Goal: Task Accomplishment & Management: Manage account settings

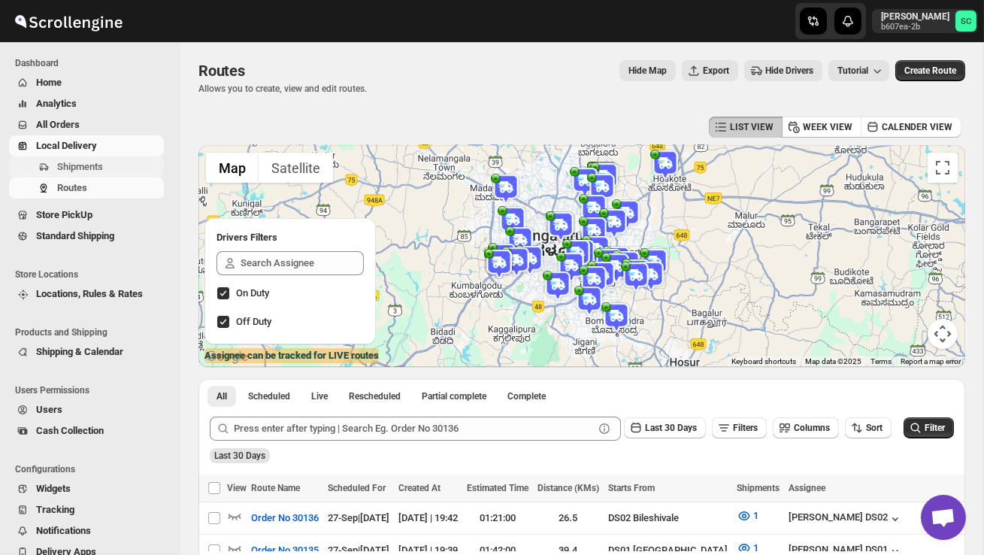
click at [79, 167] on span "Shipments" at bounding box center [80, 166] width 46 height 11
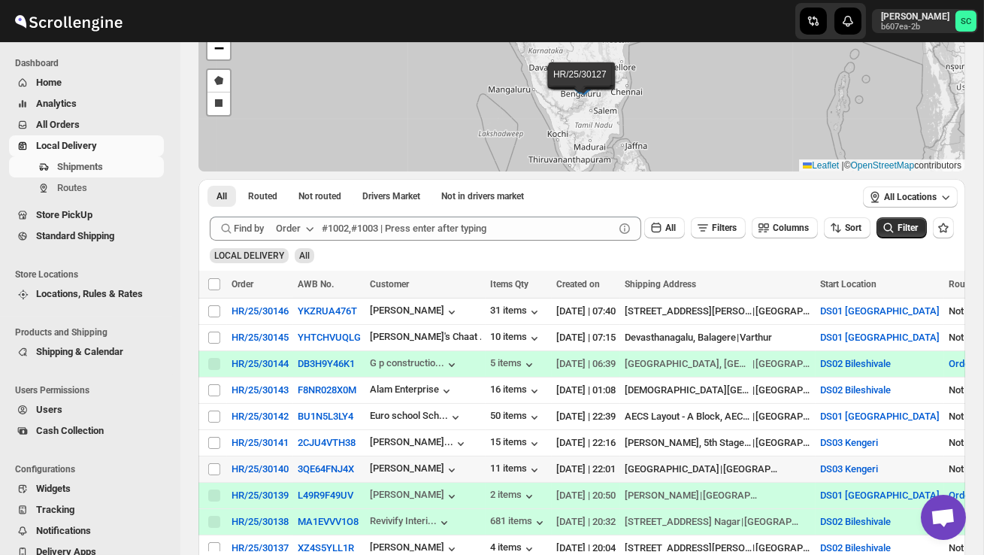
scroll to position [113, 0]
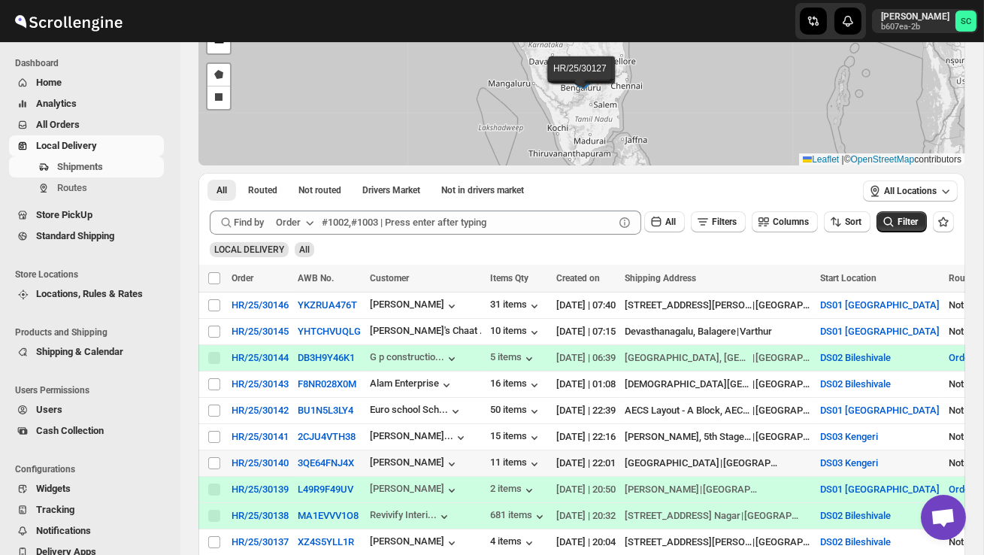
click at [222, 455] on td "Select shipment" at bounding box center [212, 463] width 29 height 26
checkbox input "true"
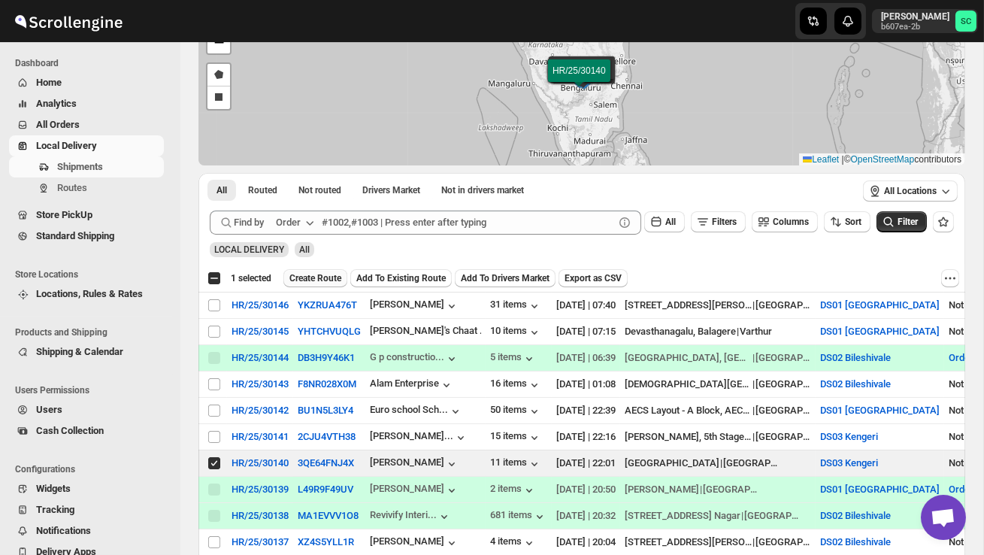
click at [327, 279] on span "Create Route" at bounding box center [315, 278] width 52 height 12
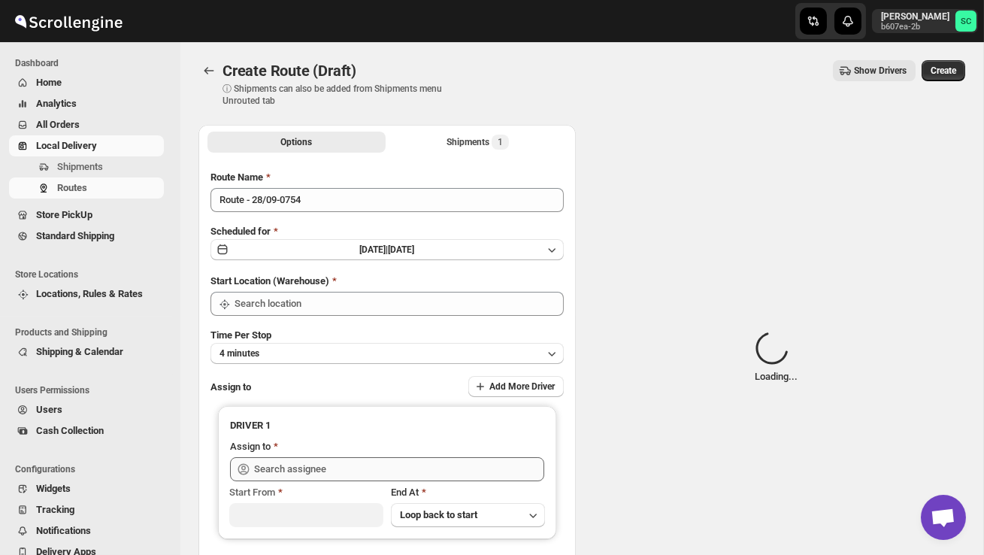
type input "DS03 Kengeri"
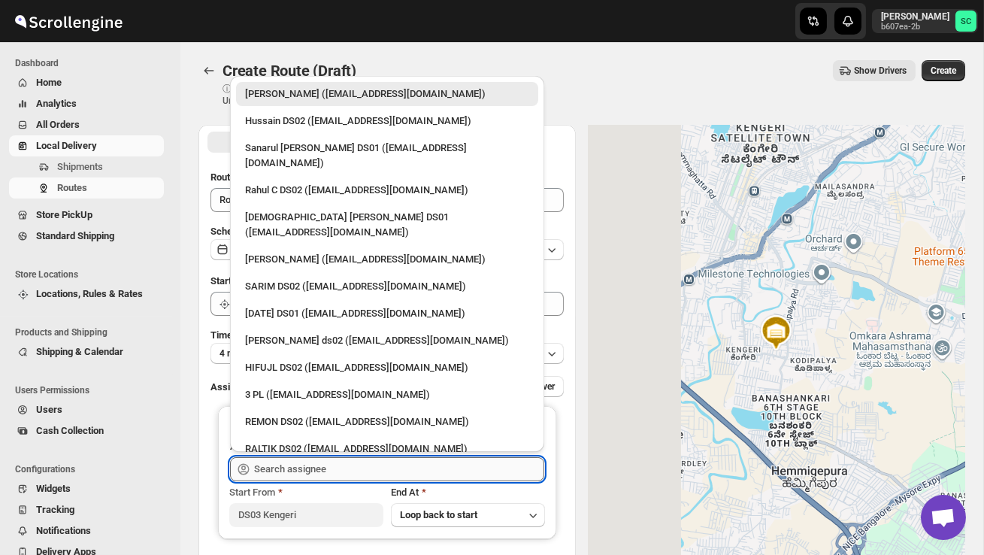
click at [334, 471] on input "text" at bounding box center [399, 469] width 290 height 24
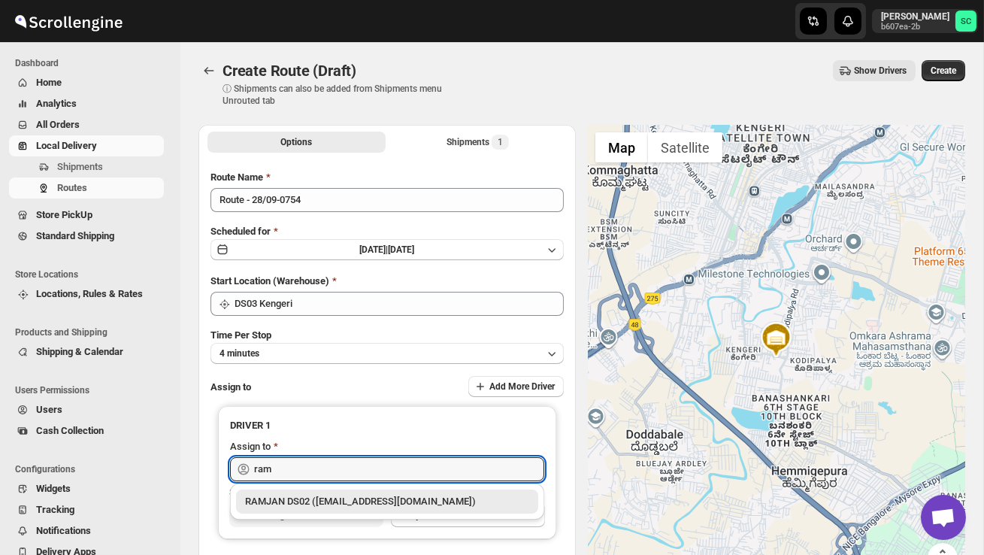
click at [359, 507] on div "RAMJAN DS02 ([EMAIL_ADDRESS][DOMAIN_NAME])" at bounding box center [387, 501] width 284 height 15
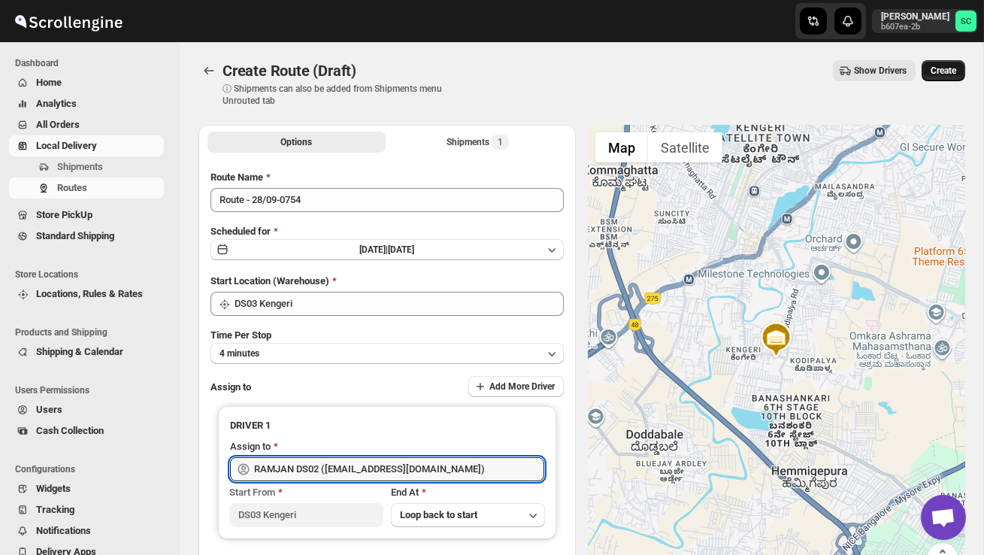
type input "RAMJAN DS02 ([EMAIL_ADDRESS][DOMAIN_NAME])"
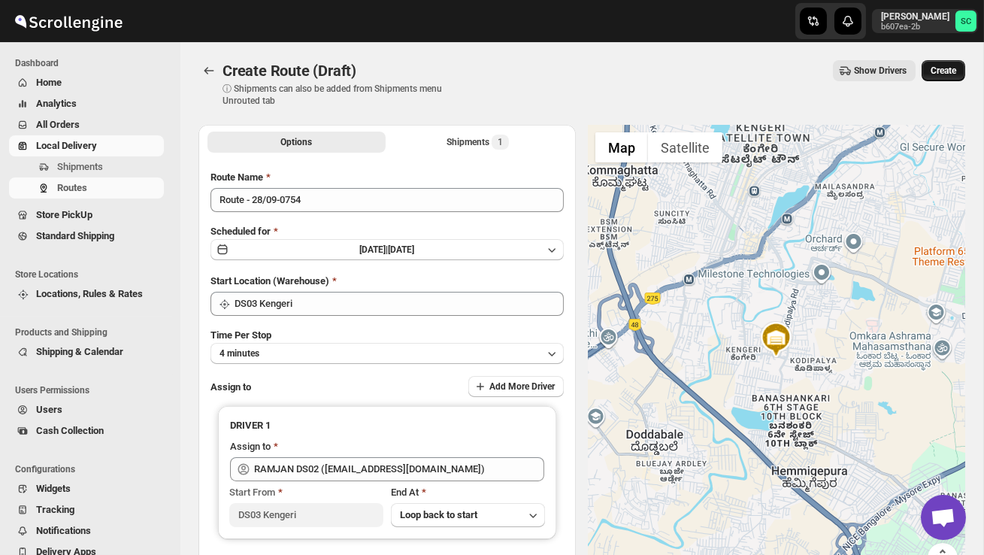
click at [945, 68] on span "Create" at bounding box center [943, 71] width 26 height 12
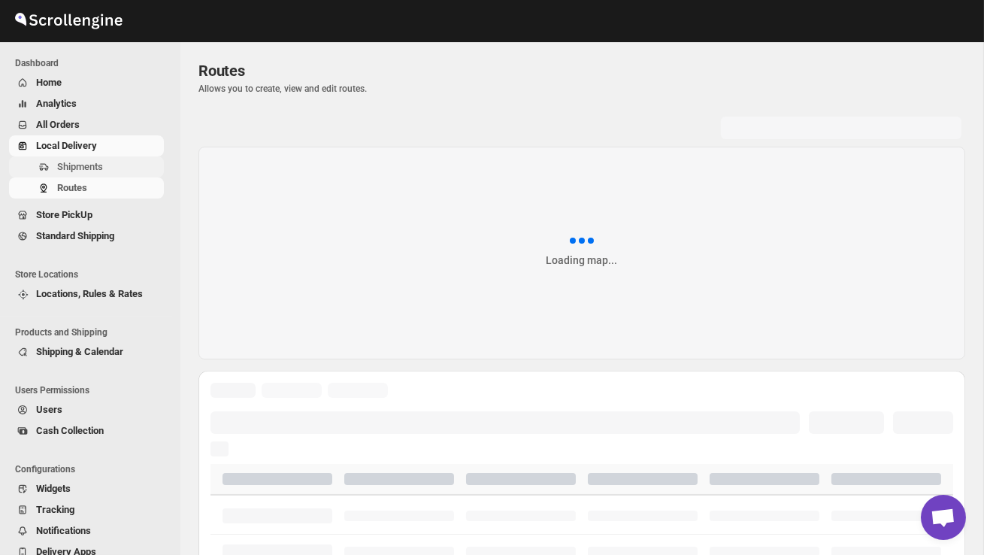
click at [109, 162] on span "Shipments" at bounding box center [109, 166] width 104 height 15
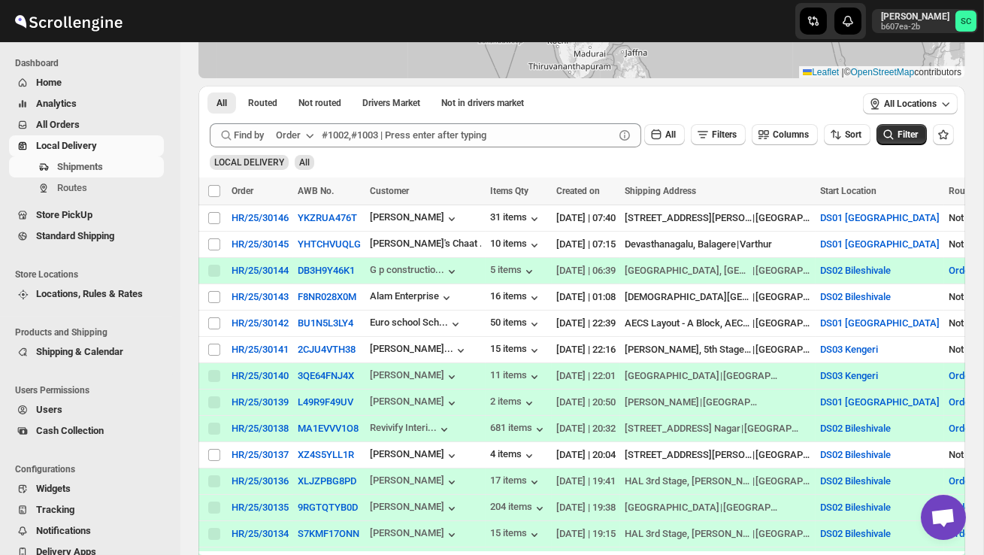
scroll to position [203, 0]
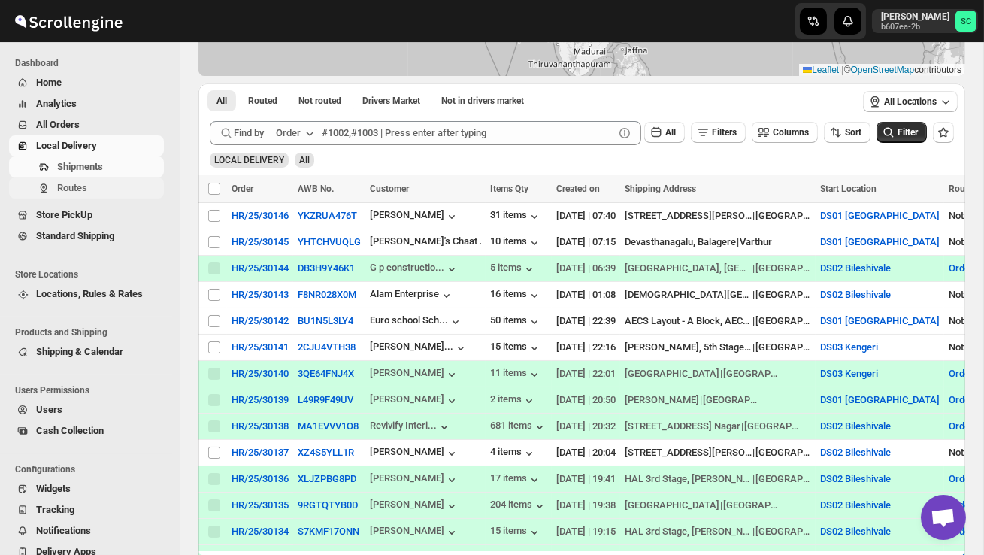
click at [83, 189] on span "Routes" at bounding box center [72, 187] width 30 height 11
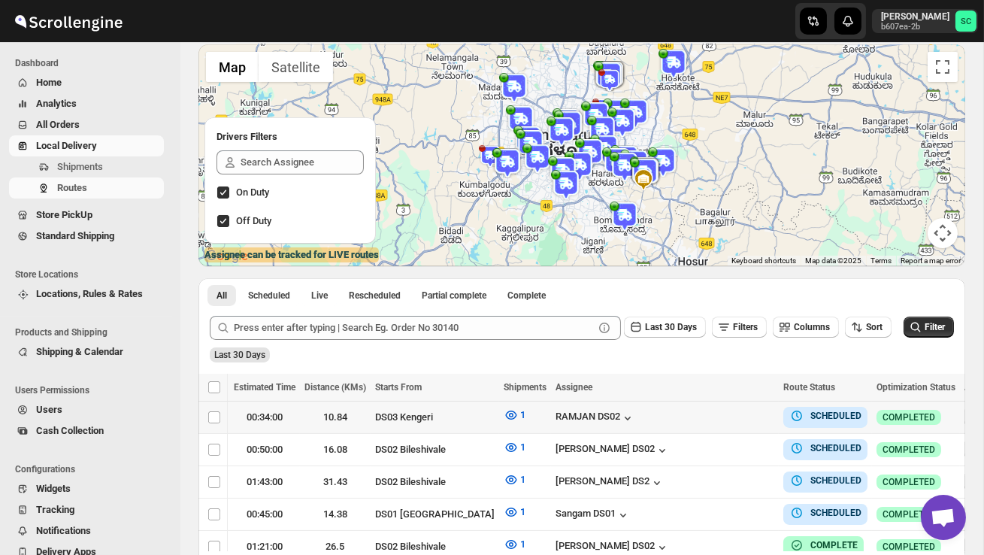
scroll to position [0, 233]
click at [967, 413] on icon "button" at bounding box center [974, 416] width 15 height 15
checkbox input "true"
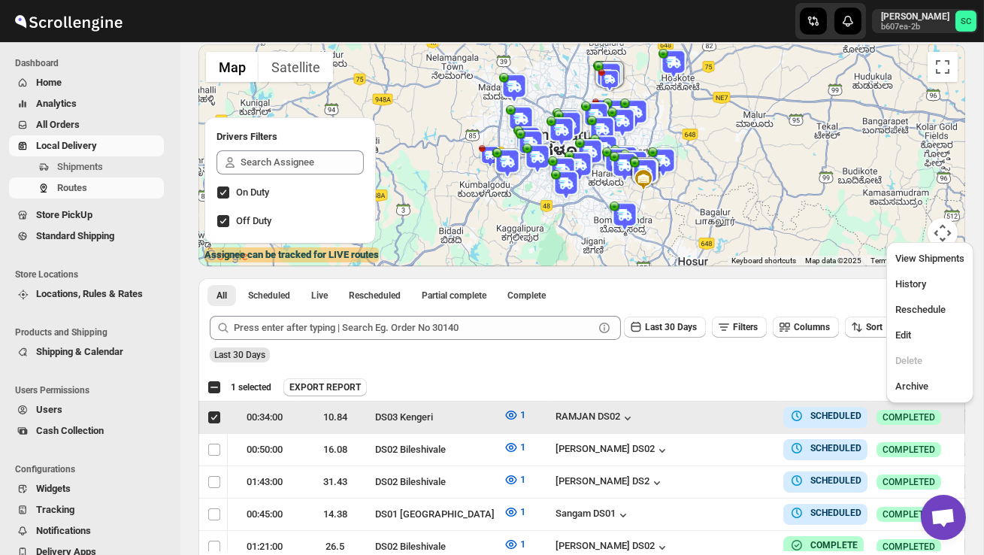
scroll to position [0, 1]
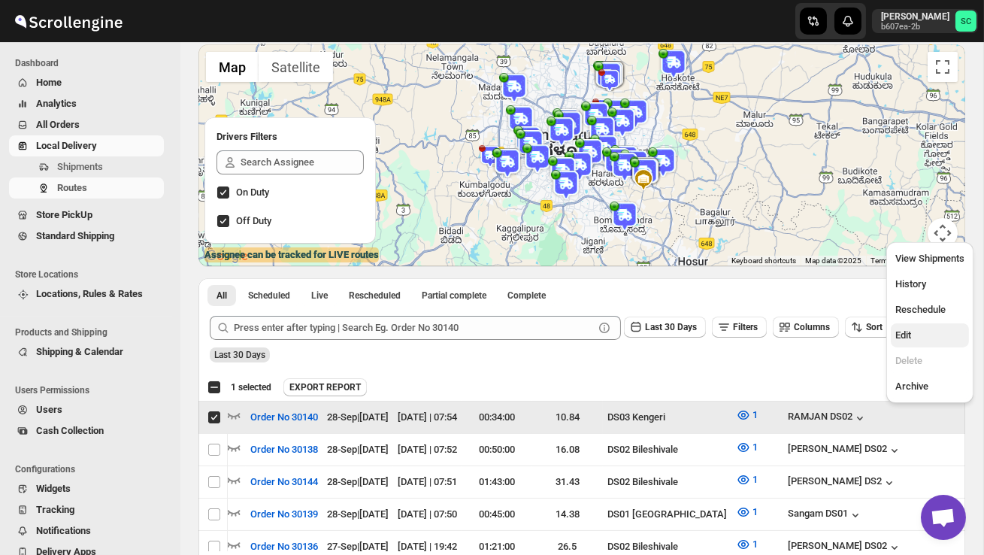
click at [914, 326] on button "Edit" at bounding box center [930, 335] width 78 height 24
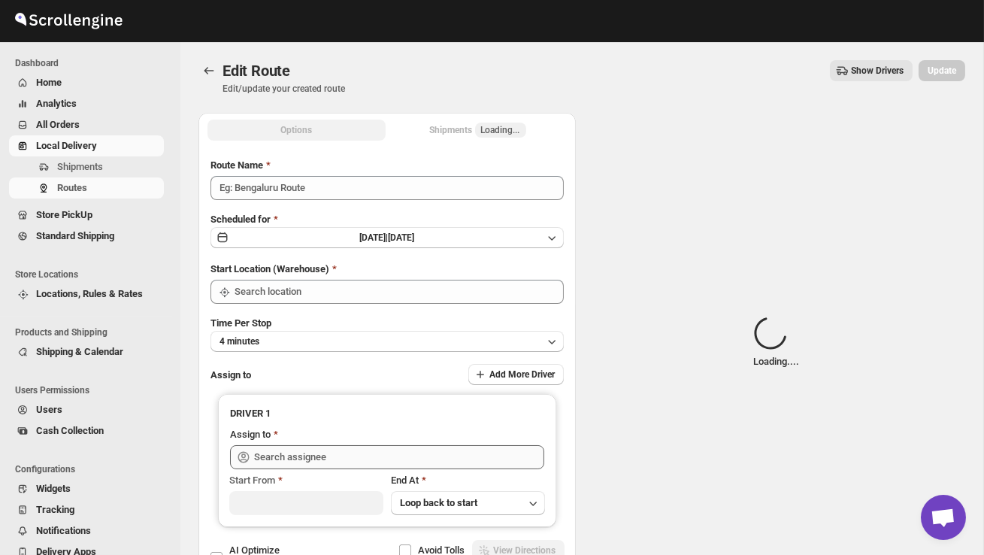
type input "Order No 30140"
type input "DS03 Kengeri"
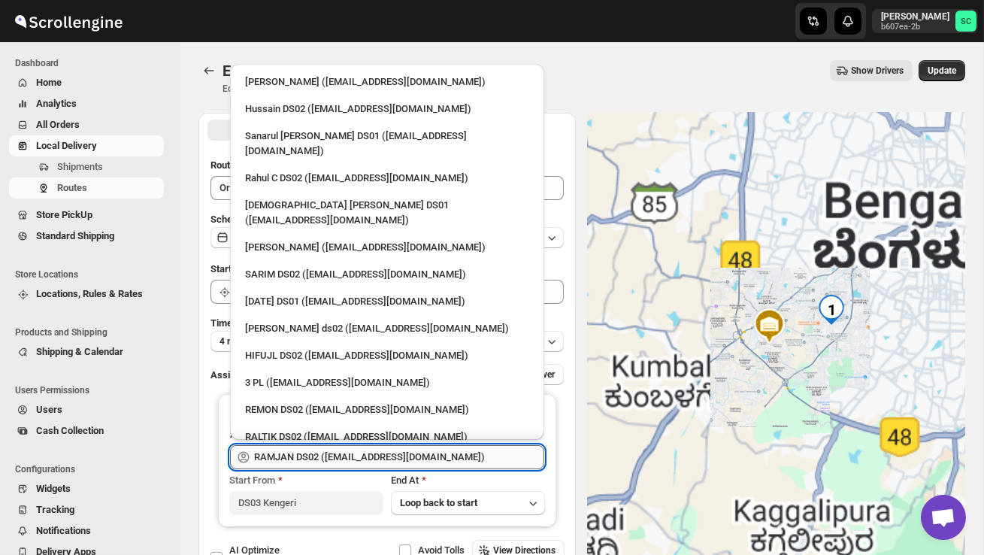
click at [437, 449] on input "RAMJAN DS02 ([EMAIL_ADDRESS][DOMAIN_NAME])" at bounding box center [399, 457] width 290 height 24
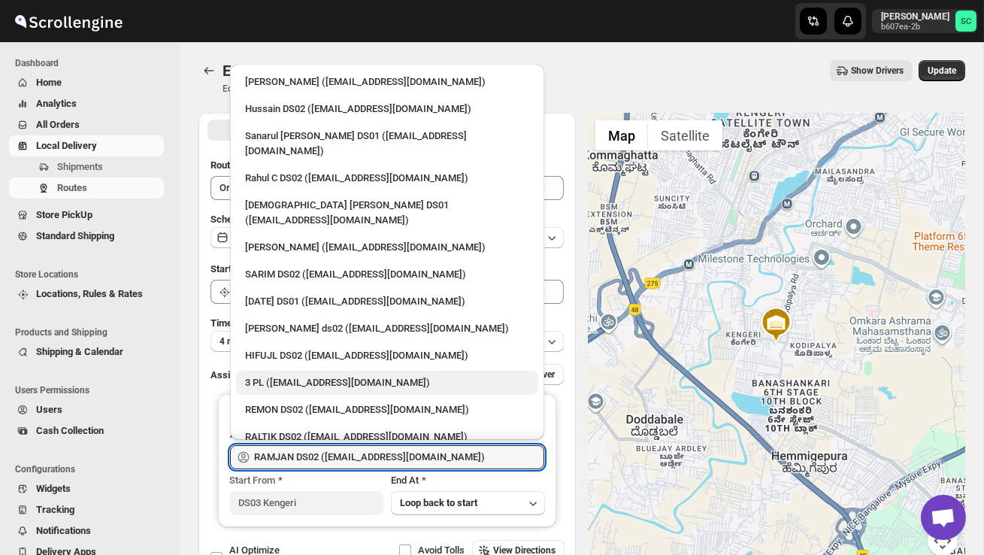
click at [356, 375] on div "3 PL ([EMAIL_ADDRESS][DOMAIN_NAME])" at bounding box center [387, 382] width 284 height 15
type input "3 PL ([EMAIL_ADDRESS][DOMAIN_NAME])"
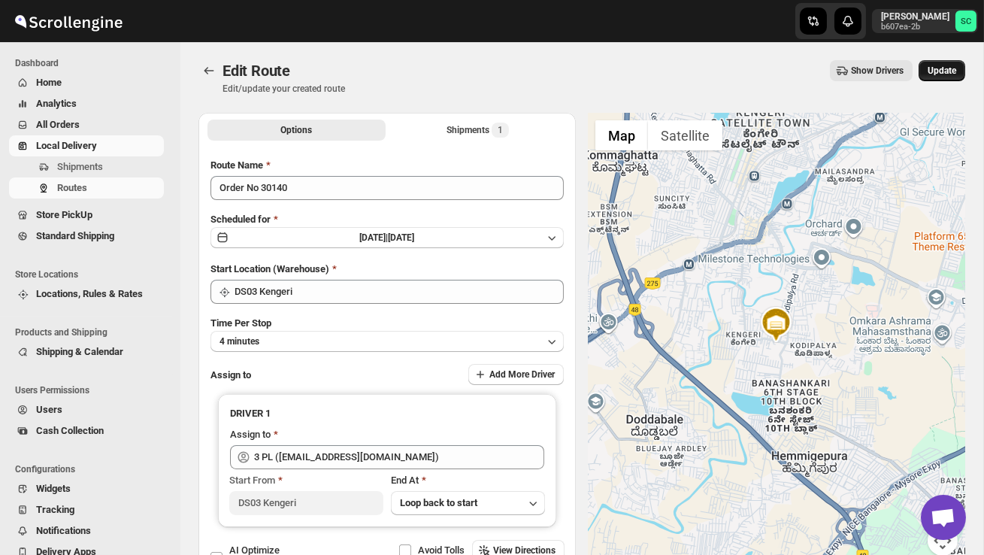
click at [937, 77] on button "Update" at bounding box center [941, 70] width 47 height 21
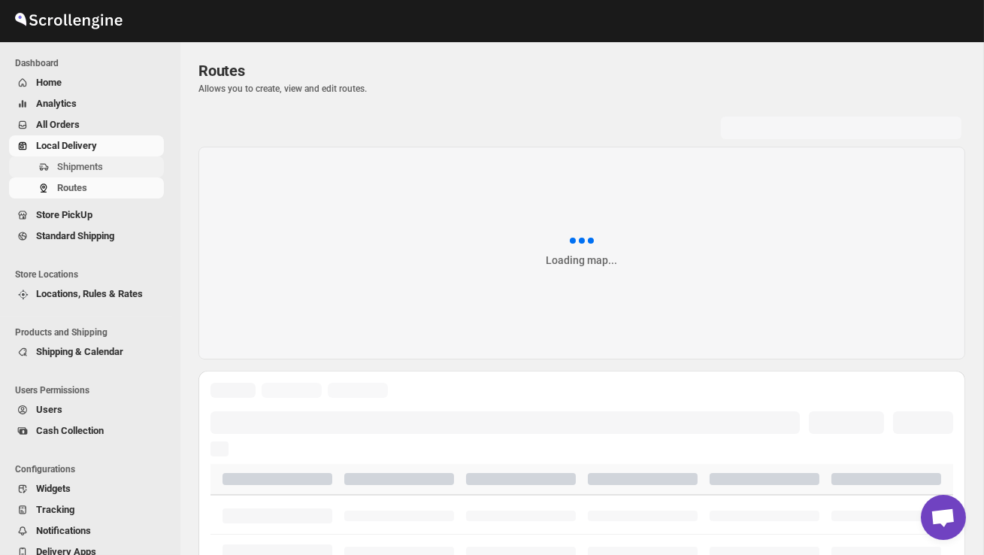
click at [71, 162] on span "Shipments" at bounding box center [80, 166] width 46 height 11
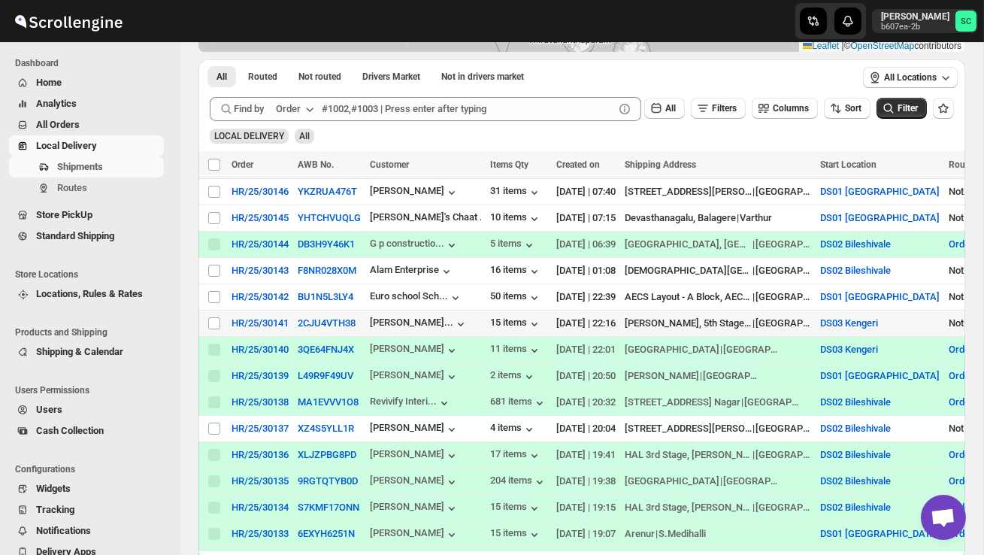
scroll to position [243, 0]
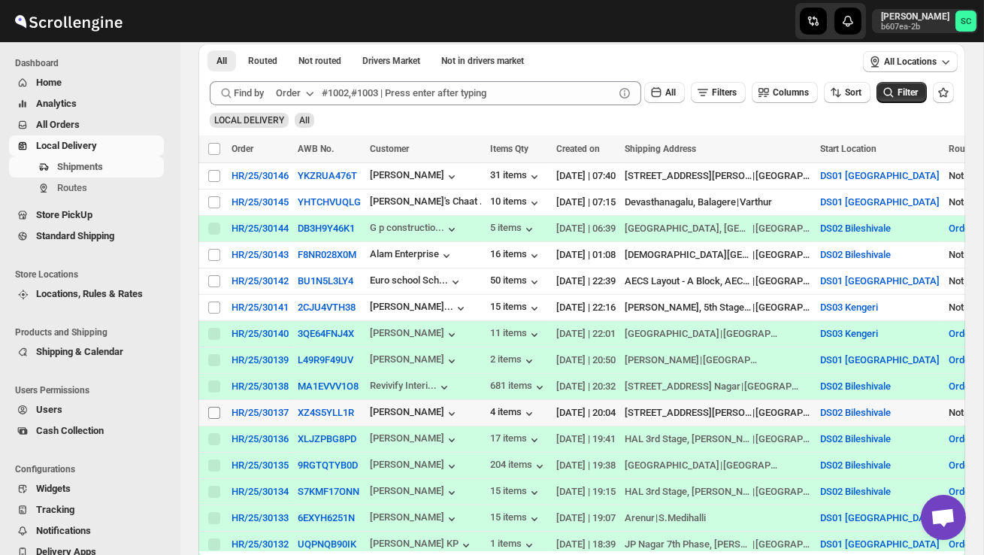
click at [210, 415] on input "Select shipment" at bounding box center [214, 413] width 12 height 12
checkbox input "true"
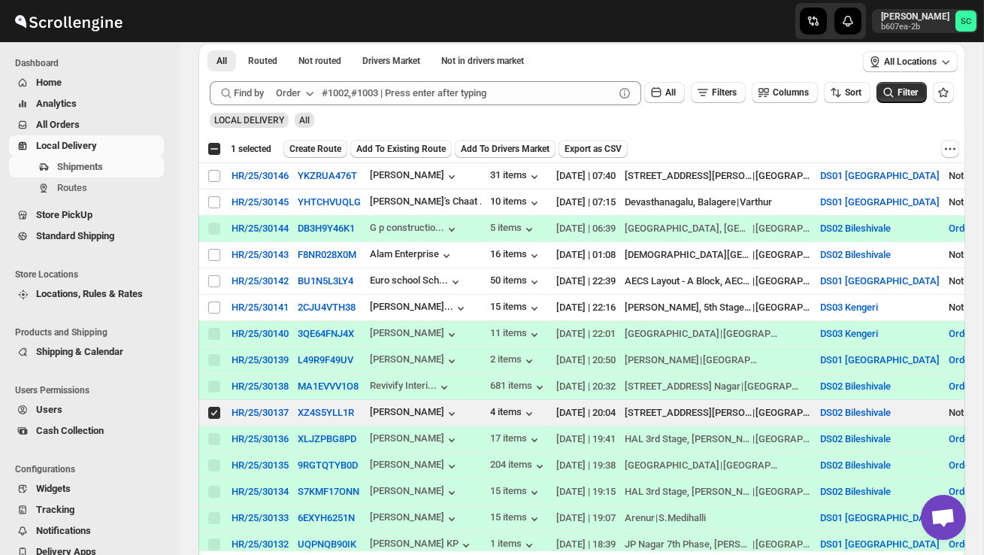
click at [332, 151] on span "Create Route" at bounding box center [315, 149] width 52 height 12
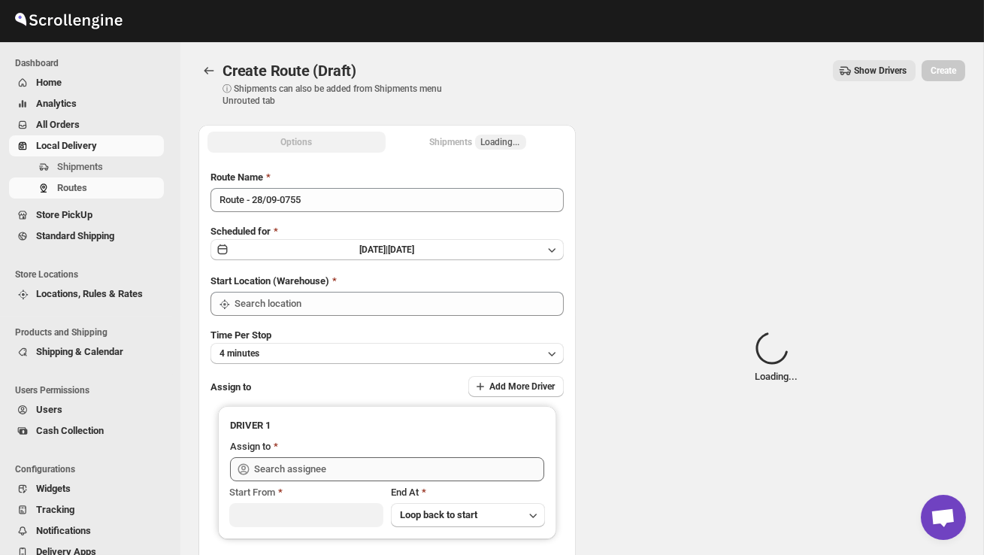
type input "DS02 Bileshivale"
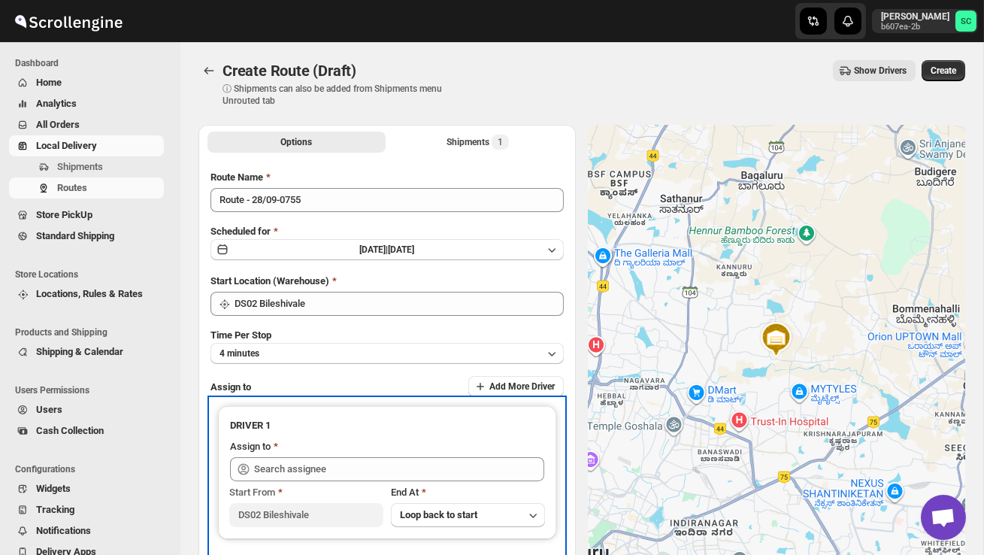
click at [298, 455] on div "Assign to" at bounding box center [387, 448] width 314 height 18
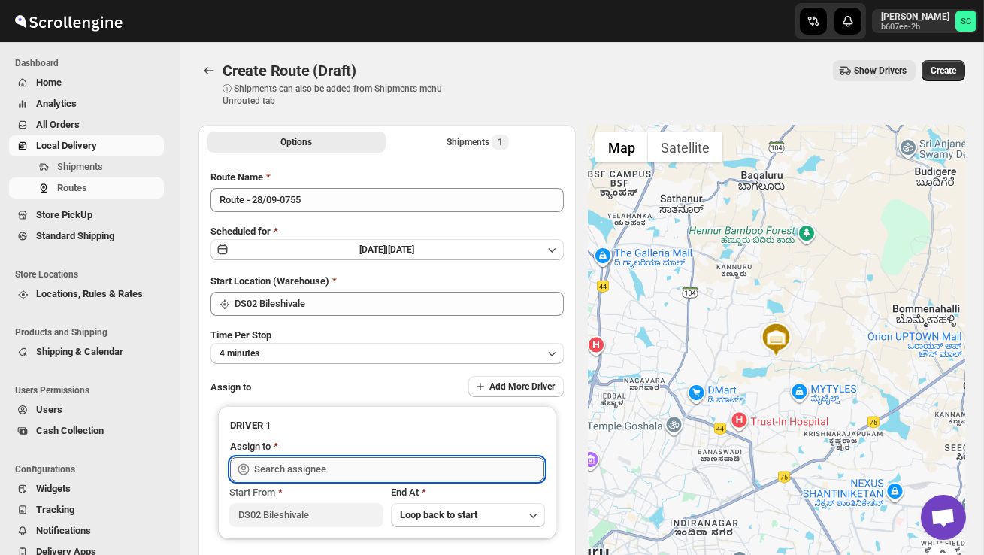
click at [296, 466] on input "text" at bounding box center [399, 469] width 290 height 24
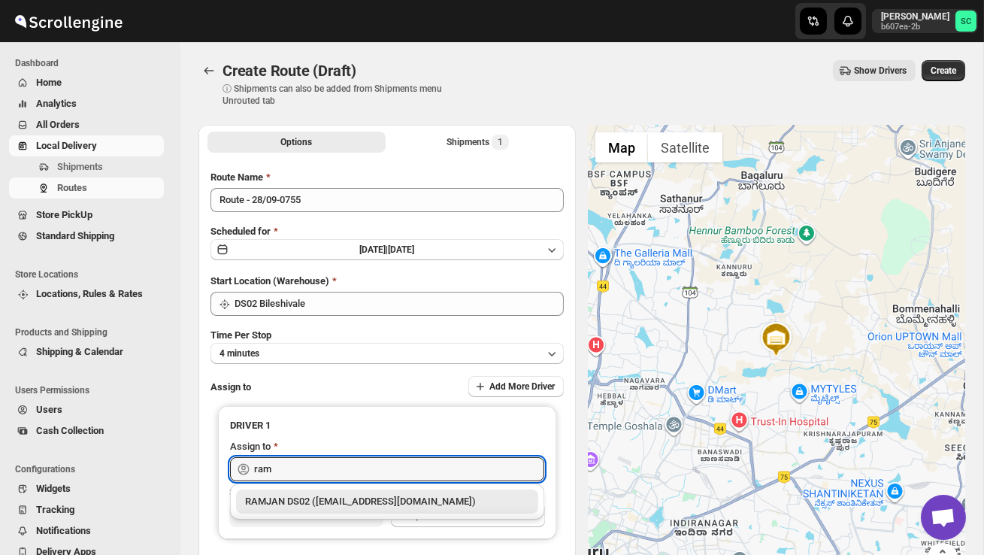
click at [316, 492] on div "RAMJAN DS02 ([EMAIL_ADDRESS][DOMAIN_NAME])" at bounding box center [387, 501] width 302 height 24
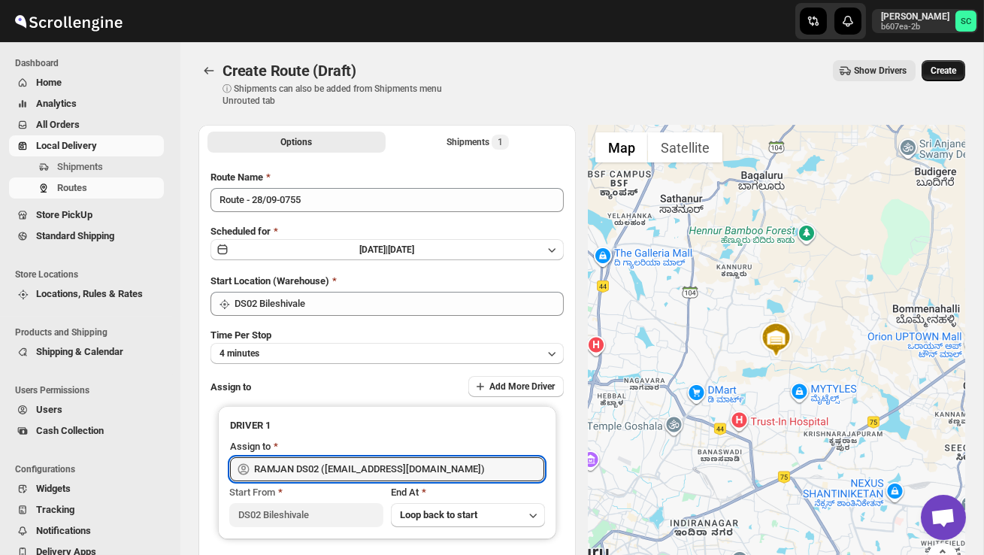
type input "RAMJAN DS02 ([EMAIL_ADDRESS][DOMAIN_NAME])"
click at [946, 67] on span "Create" at bounding box center [943, 71] width 26 height 12
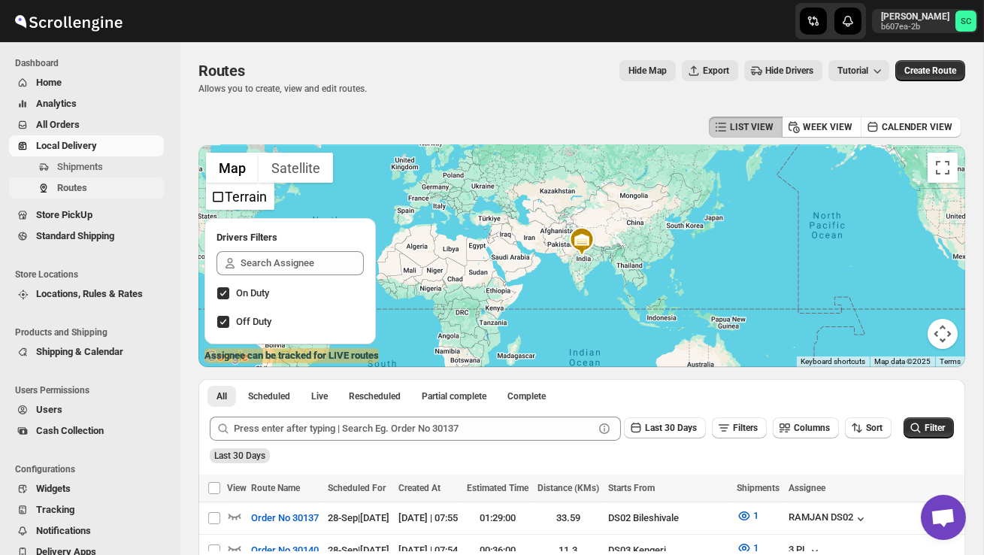
click at [129, 177] on button "Routes" at bounding box center [86, 187] width 155 height 21
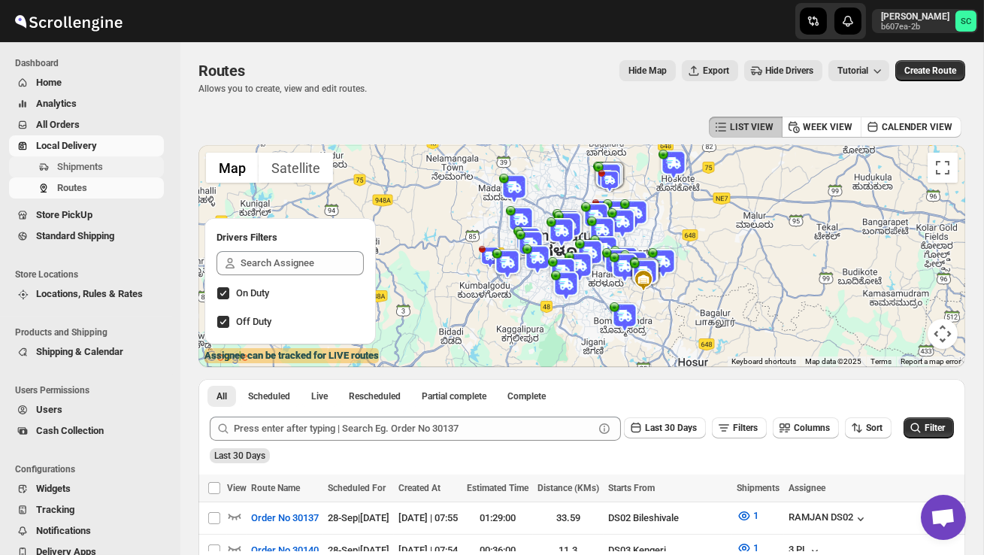
click at [113, 170] on span "Shipments" at bounding box center [109, 166] width 104 height 15
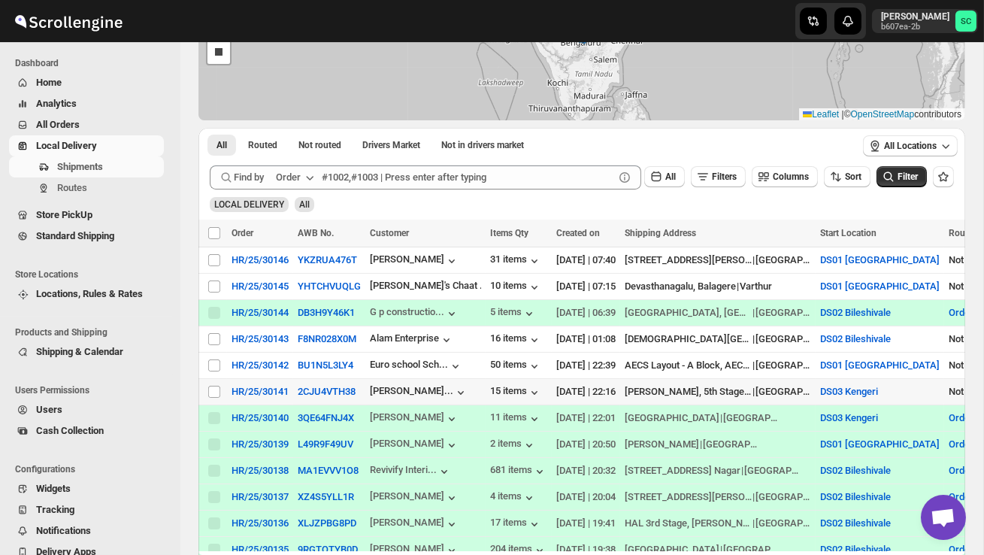
scroll to position [161, 0]
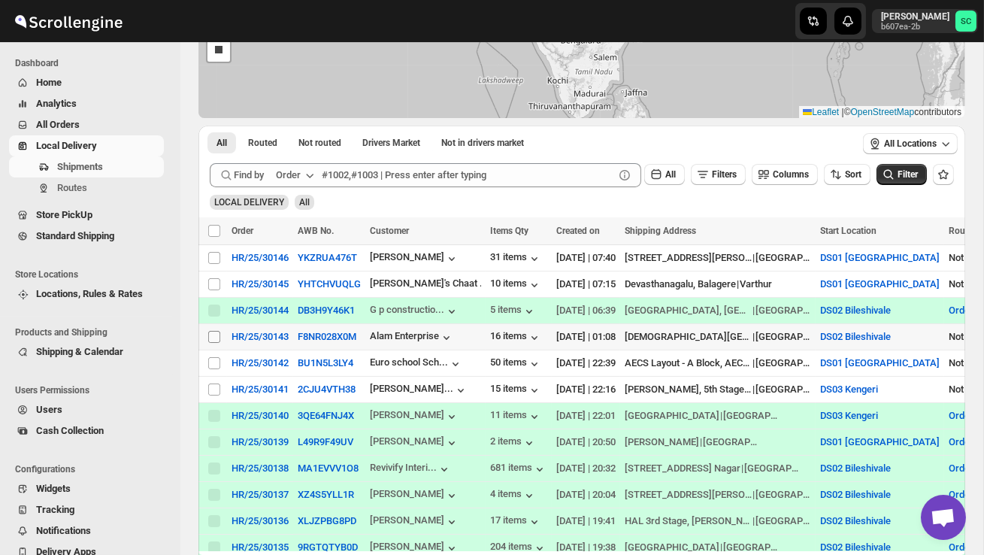
click at [212, 336] on input "Select shipment" at bounding box center [214, 337] width 12 height 12
checkbox input "true"
click at [325, 226] on span "Create Route" at bounding box center [315, 231] width 52 height 12
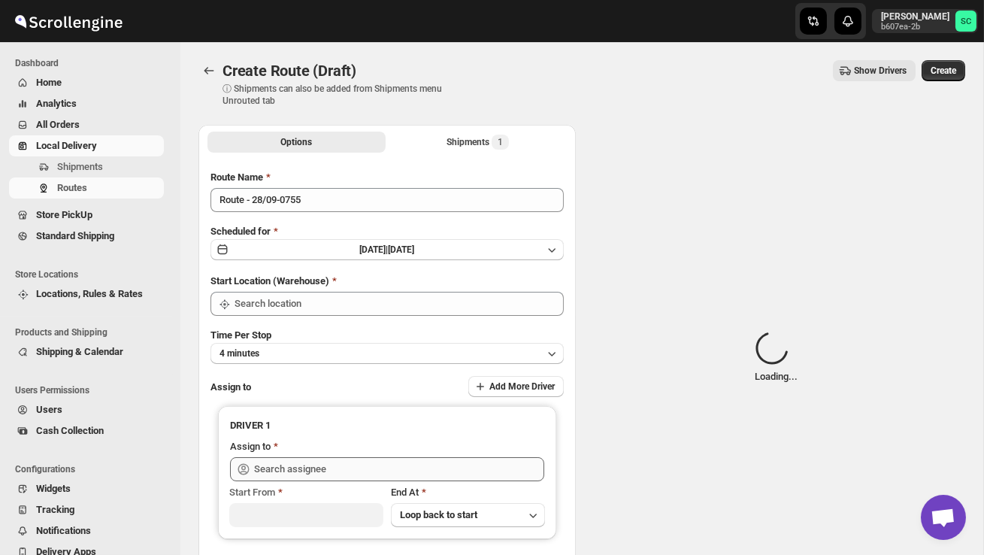
type input "DS02 Bileshivale"
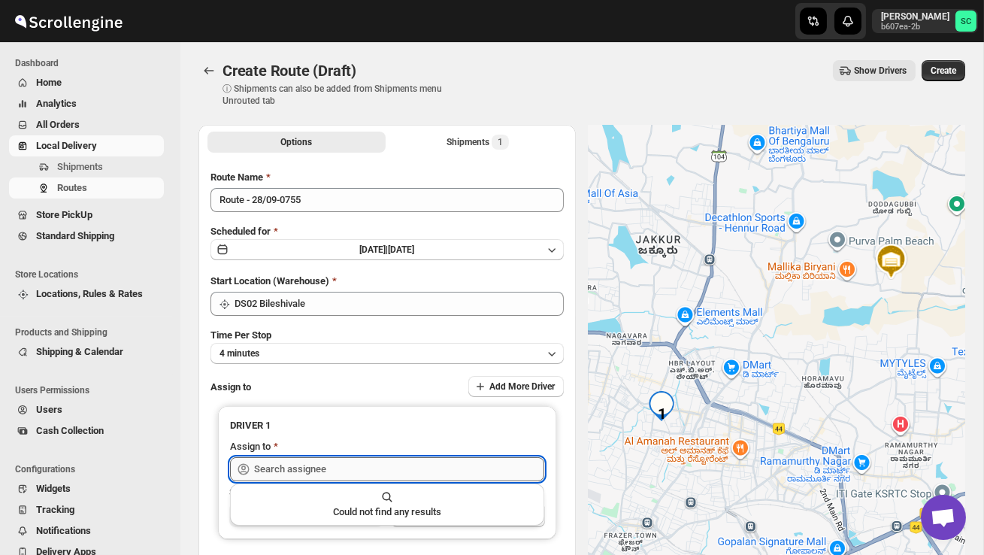
click at [312, 473] on input "text" at bounding box center [399, 469] width 290 height 24
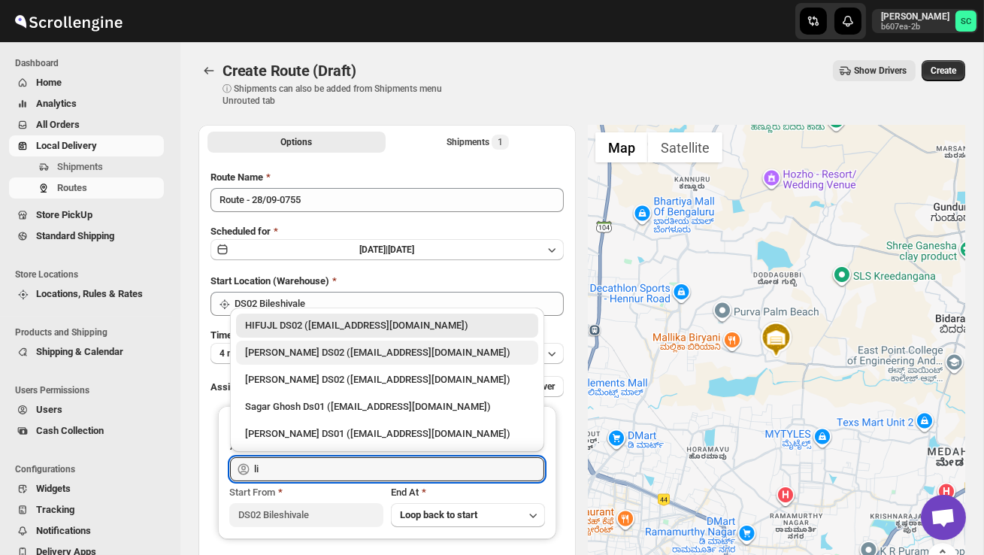
click at [398, 349] on div "[PERSON_NAME] DS02 ([EMAIL_ADDRESS][DOMAIN_NAME])" at bounding box center [387, 352] width 284 height 15
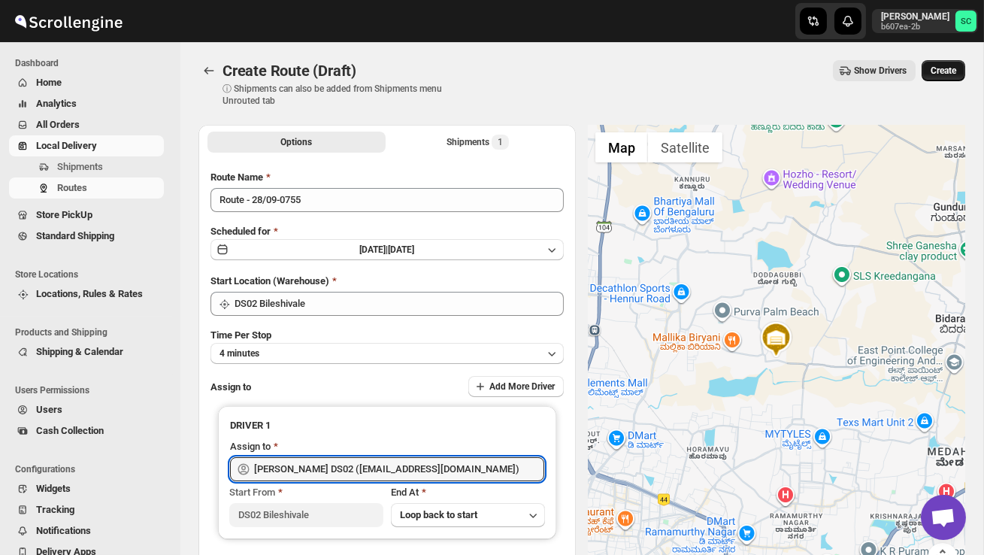
type input "[PERSON_NAME] DS02 ([EMAIL_ADDRESS][DOMAIN_NAME])"
click at [950, 71] on span "Create" at bounding box center [943, 71] width 26 height 12
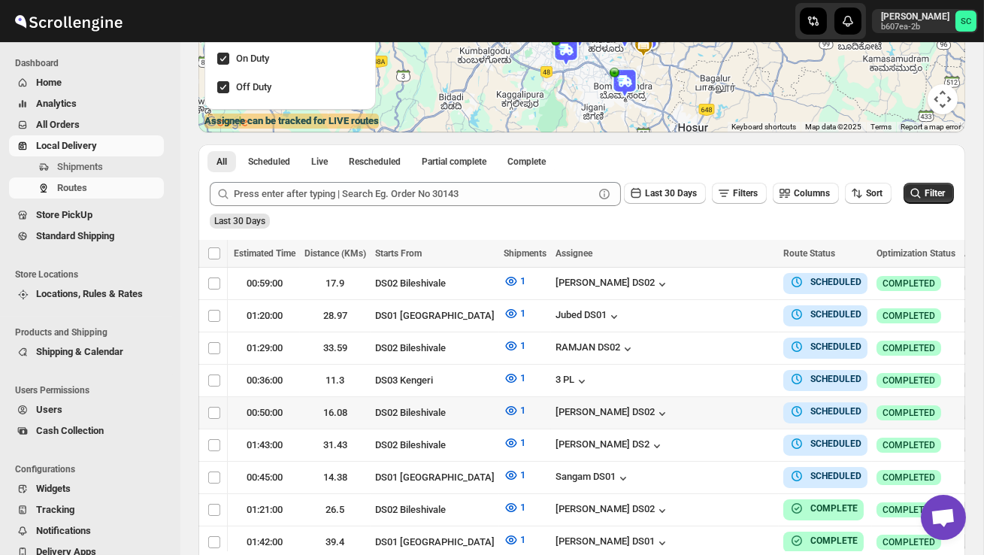
scroll to position [0, 233]
click at [967, 406] on icon "button" at bounding box center [974, 411] width 15 height 15
checkbox input "true"
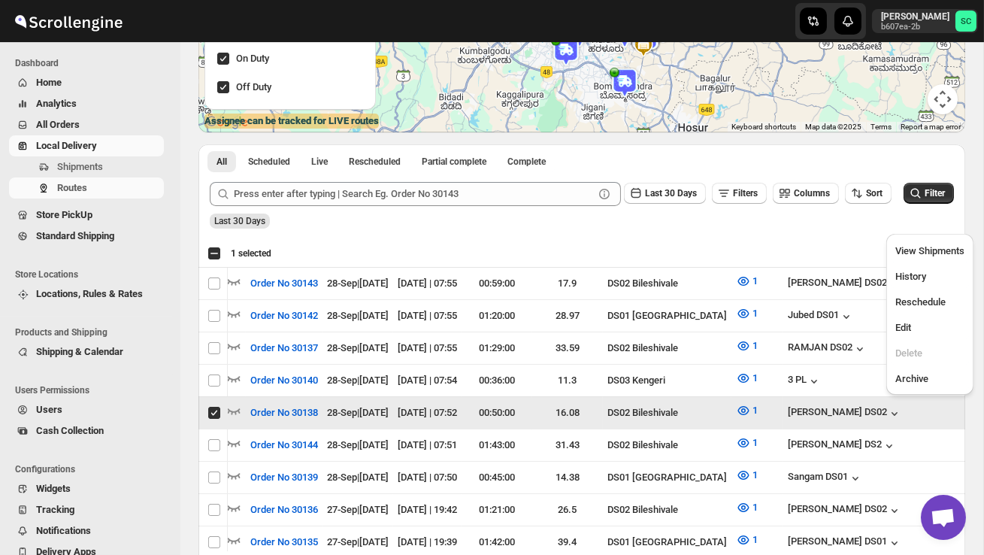
scroll to position [0, 1]
click at [920, 331] on span "Edit" at bounding box center [929, 327] width 69 height 15
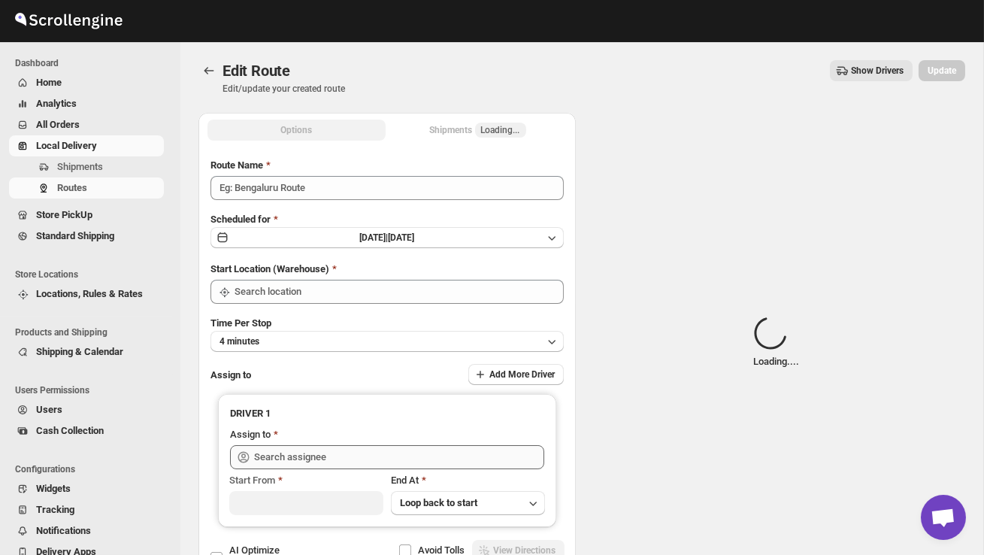
type input "Order No 30138"
type input "DS02 Bileshivale"
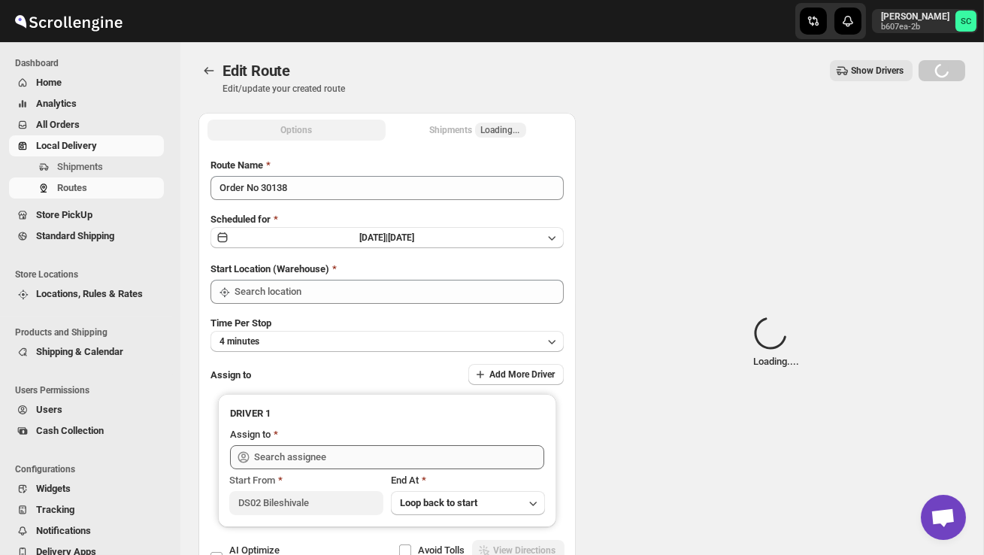
type input "DS02 Bileshivale"
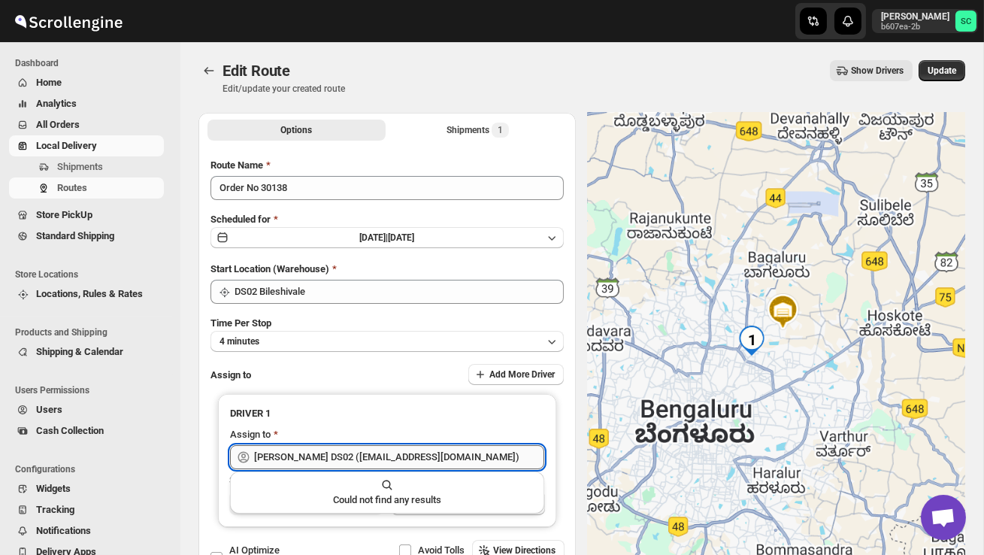
click at [420, 453] on input "[PERSON_NAME] DS02 ([EMAIL_ADDRESS][DOMAIN_NAME])" at bounding box center [399, 457] width 290 height 24
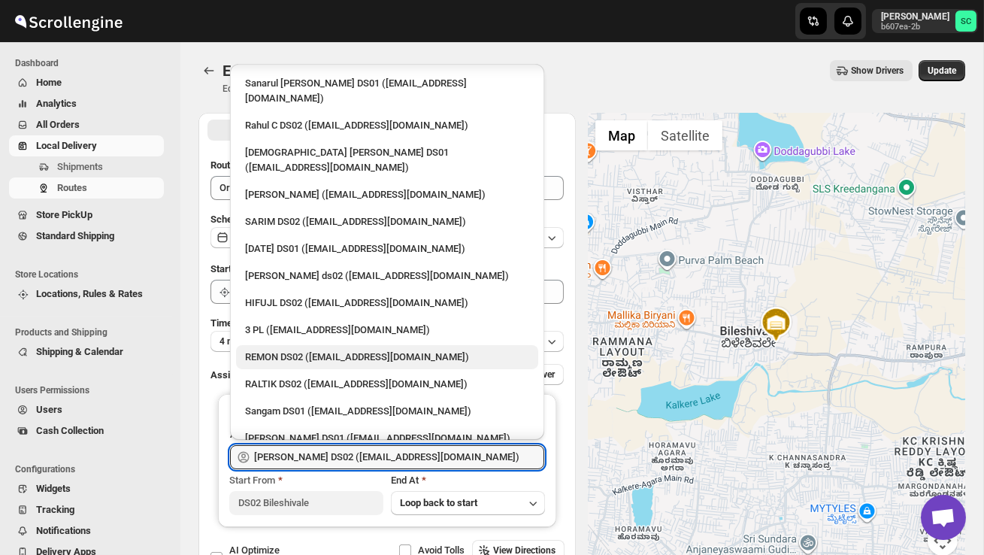
scroll to position [42, 0]
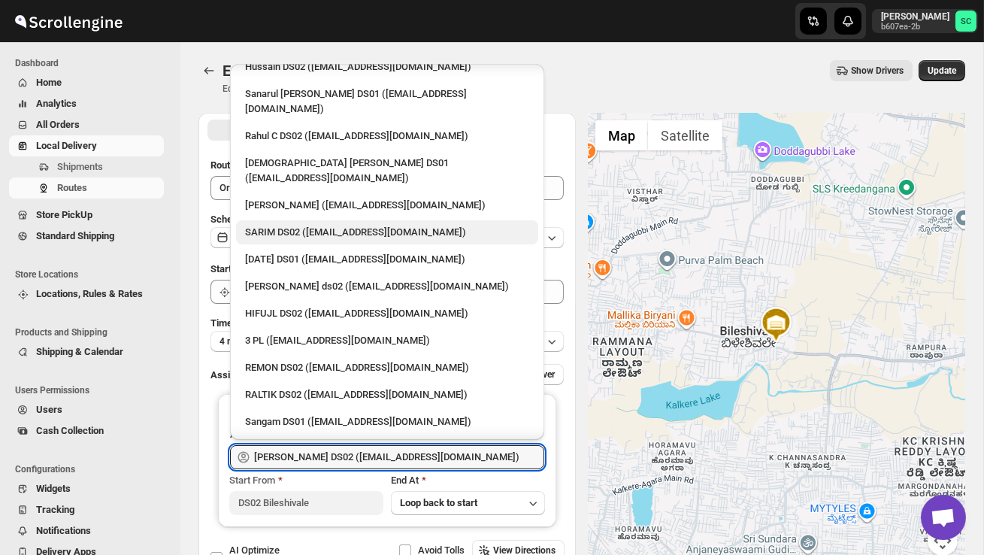
click at [300, 225] on div "SARIM DS02 ([EMAIL_ADDRESS][DOMAIN_NAME])" at bounding box center [387, 232] width 284 height 15
type input "SARIM DS02 ([EMAIL_ADDRESS][DOMAIN_NAME])"
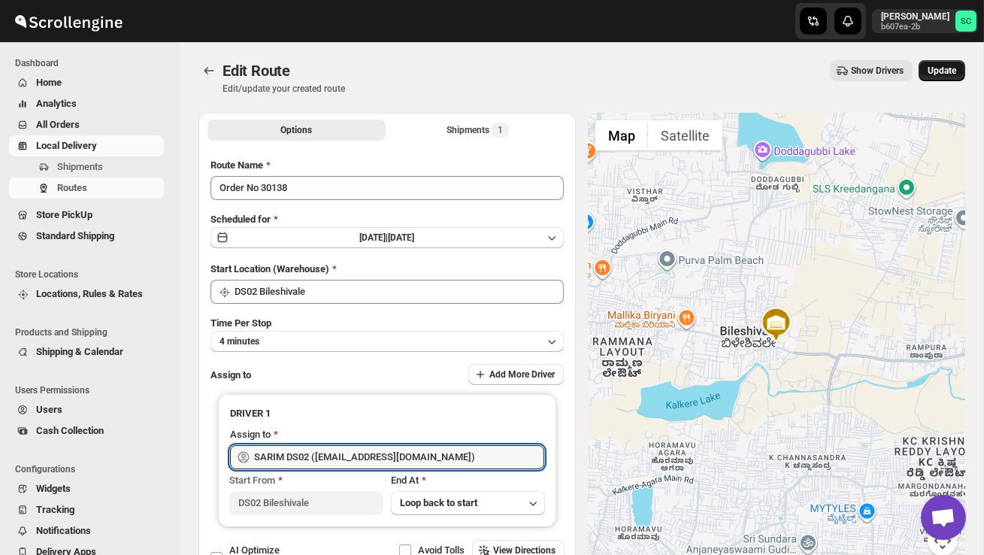
click at [936, 66] on span "Update" at bounding box center [941, 71] width 29 height 12
